Goal: Information Seeking & Learning: Check status

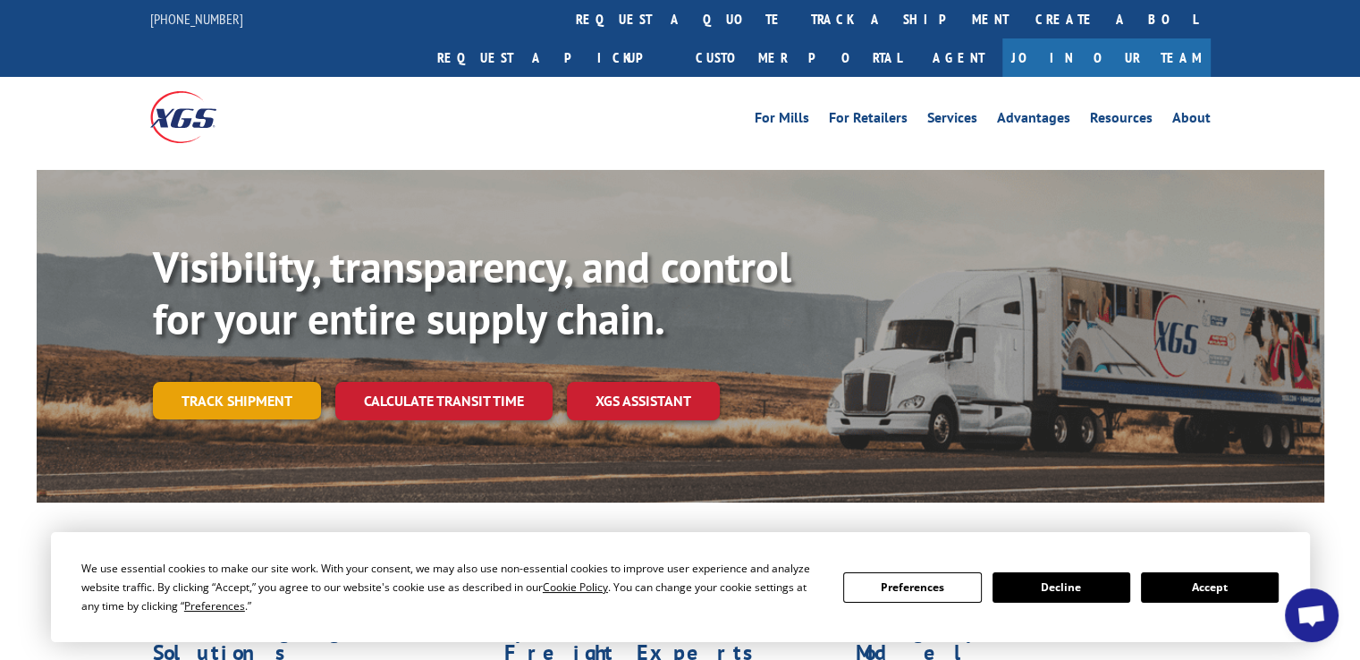
click at [238, 382] on link "Track shipment" at bounding box center [237, 401] width 168 height 38
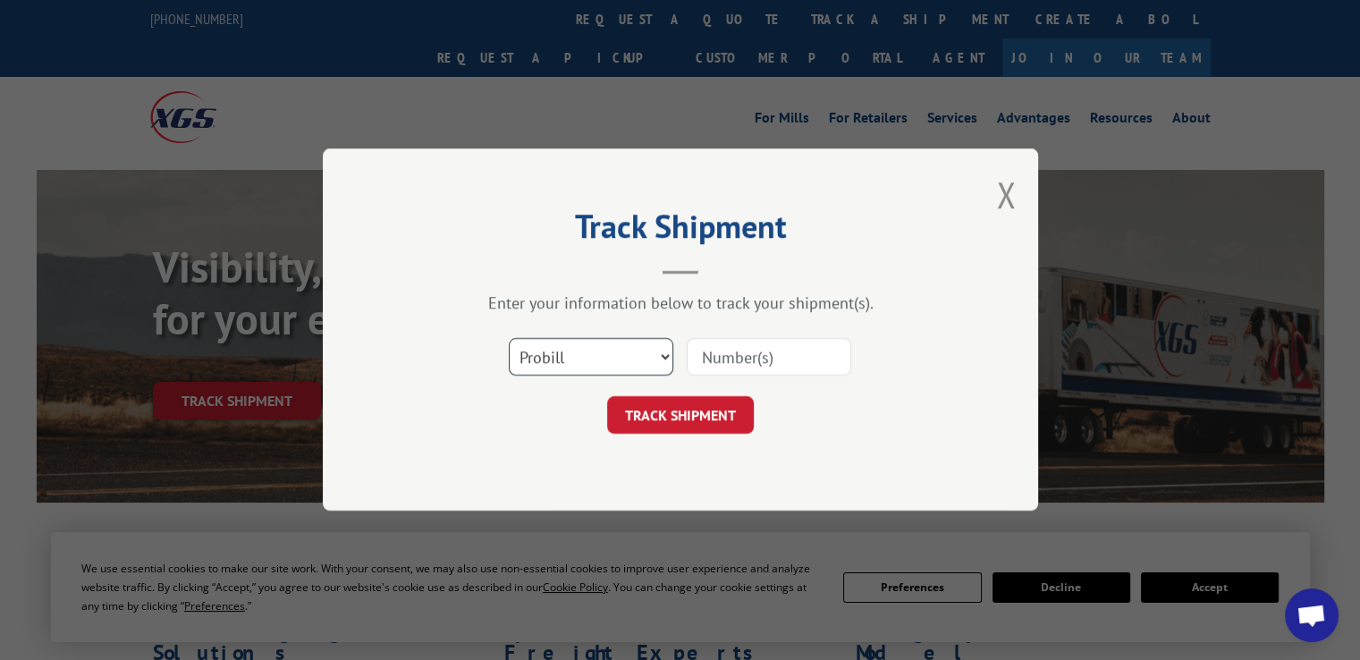
click at [650, 359] on select "Select category... Probill BOL PO" at bounding box center [591, 358] width 165 height 38
select select "bol"
click at [509, 339] on select "Select category... Probill BOL PO" at bounding box center [591, 358] width 165 height 38
click at [747, 358] on input at bounding box center [769, 358] width 165 height 38
type input "2849524"
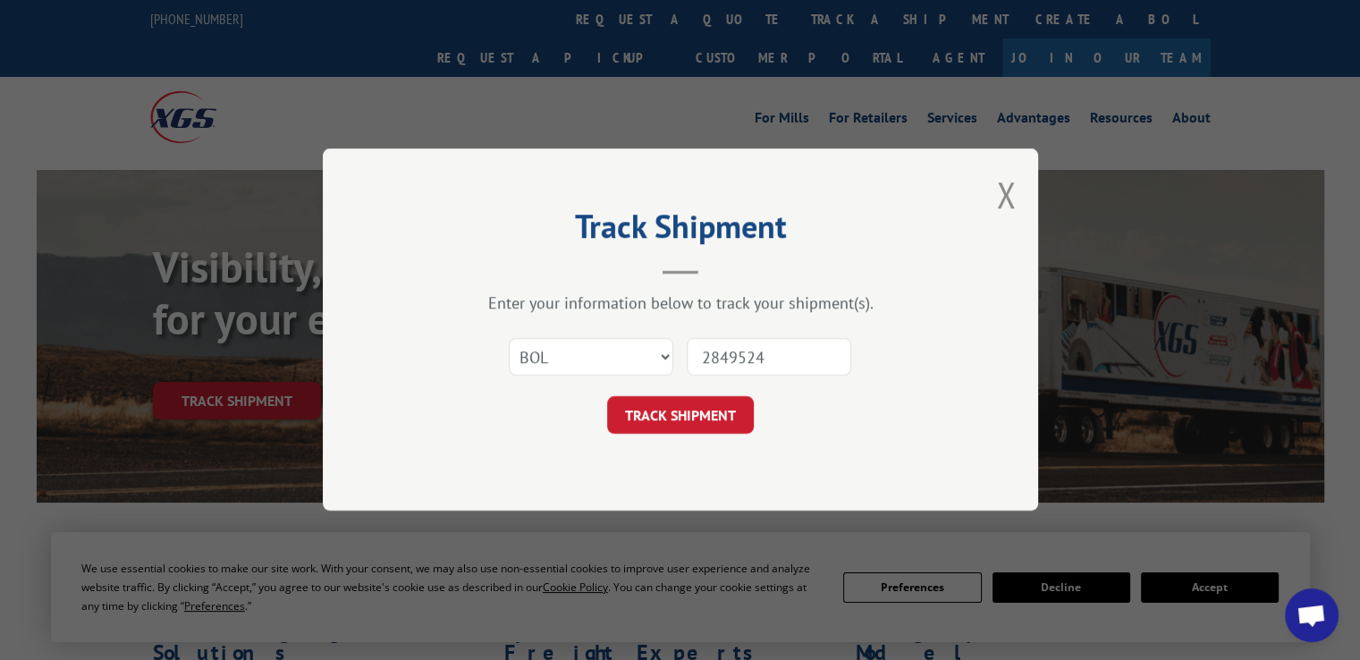
click button "TRACK SHIPMENT" at bounding box center [680, 416] width 147 height 38
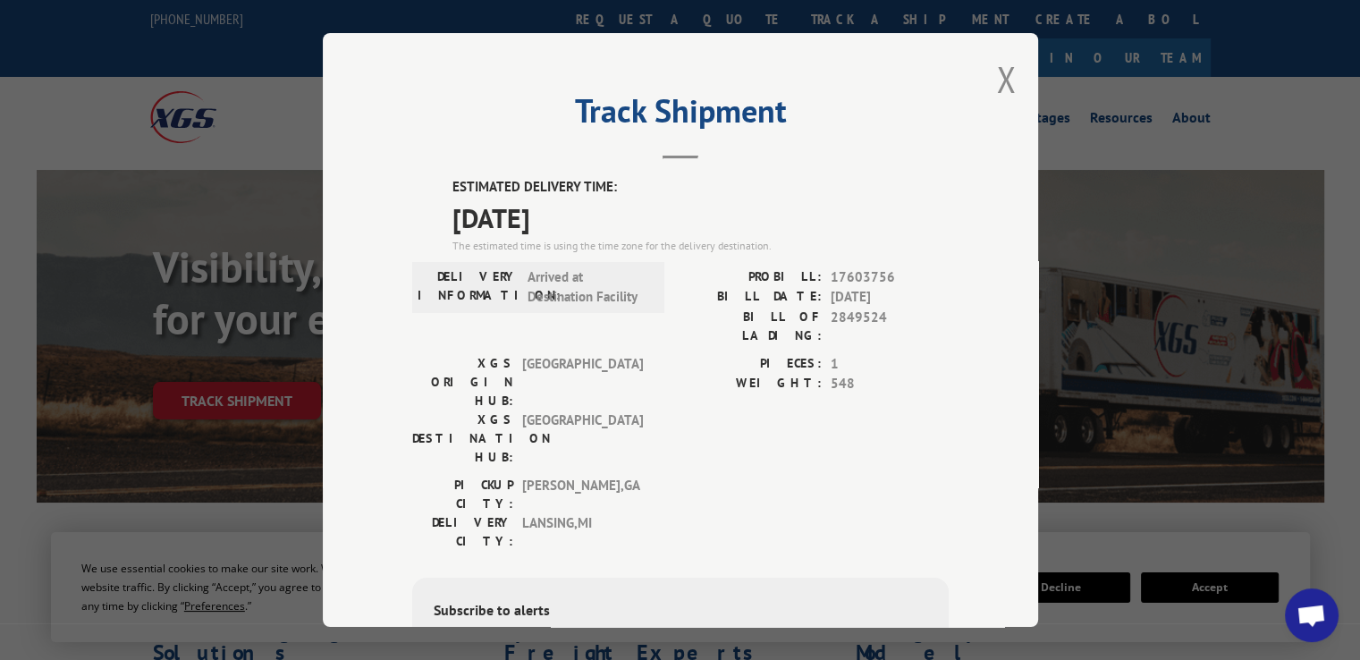
click at [871, 270] on span "17603756" at bounding box center [890, 276] width 118 height 21
copy span "17603756"
